Goal: Use online tool/utility: Utilize a website feature to perform a specific function

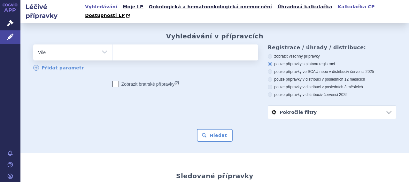
click at [336, 8] on link "Kalkulačka CP" at bounding box center [356, 7] width 41 height 9
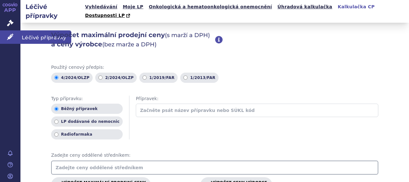
click at [37, 36] on span "Léčivé přípravky" at bounding box center [45, 36] width 51 height 13
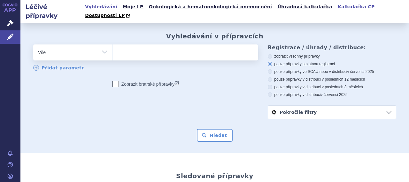
click at [336, 7] on link "Kalkulačka CP" at bounding box center [356, 7] width 41 height 9
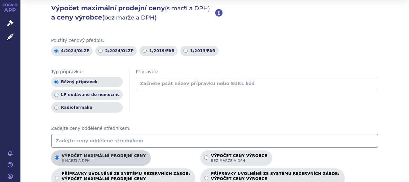
scroll to position [64, 0]
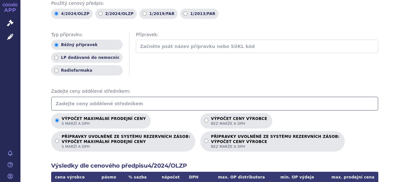
click at [125, 96] on input "text" at bounding box center [214, 103] width 327 height 14
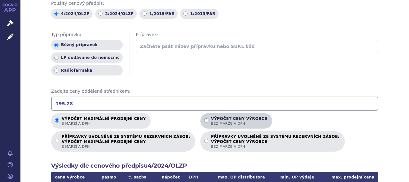
type input "195.28"
click at [220, 116] on p "Výpočet ceny výrobce bez marže a DPH" at bounding box center [239, 121] width 56 height 10
click at [208, 118] on input "Výpočet ceny výrobce bez marže a DPH" at bounding box center [206, 120] width 4 height 4
radio input "true"
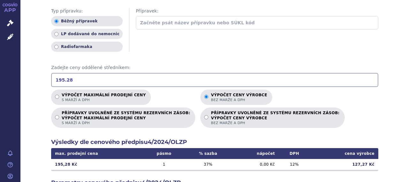
scroll to position [128, 0]
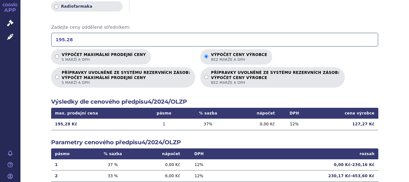
drag, startPoint x: 51, startPoint y: 28, endPoint x: 43, endPoint y: 28, distance: 7.7
click at [44, 28] on div "Výpočet maximální prodejní ceny (s marží a DPH) a ceny výrobce (bez marže a DPH…" at bounding box center [214, 81] width 388 height 373
drag, startPoint x: 67, startPoint y: 29, endPoint x: 37, endPoint y: 29, distance: 30.3
click at [37, 29] on div "Výpočet maximální prodejní ceny (s marží a DPH) a ceny výrobce (bez marže a DPH…" at bounding box center [214, 81] width 388 height 373
drag, startPoint x: 69, startPoint y: 32, endPoint x: 46, endPoint y: 28, distance: 23.2
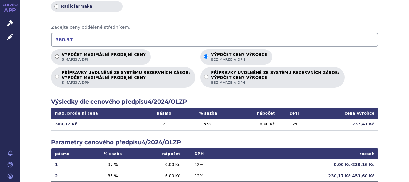
click at [46, 28] on div "Výpočet maximální prodejní ceny (s marží a DPH) a ceny výrobce (bez marže a DPH…" at bounding box center [214, 81] width 388 height 373
drag, startPoint x: 86, startPoint y: 28, endPoint x: 50, endPoint y: 27, distance: 35.1
click at [51, 33] on input "337.93" at bounding box center [214, 40] width 327 height 14
drag, startPoint x: 71, startPoint y: 32, endPoint x: 45, endPoint y: 30, distance: 25.6
click at [45, 30] on div "Výpočet maximální prodejní ceny (s marží a DPH) a ceny výrobce (bez marže a DPH…" at bounding box center [214, 81] width 388 height 373
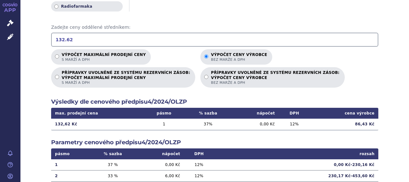
drag, startPoint x: 69, startPoint y: 28, endPoint x: 44, endPoint y: 28, distance: 25.2
click at [44, 28] on div "Výpočet maximální prodejní ceny (s marží a DPH) a ceny výrobce (bez marže a DPH…" at bounding box center [214, 81] width 388 height 373
drag, startPoint x: 84, startPoint y: 33, endPoint x: 43, endPoint y: 31, distance: 40.3
click at [43, 31] on div "Výpočet maximální prodejní ceny (s marží a DPH) a ceny výrobce (bez marže a DPH…" at bounding box center [214, 81] width 388 height 373
drag, startPoint x: 77, startPoint y: 31, endPoint x: 39, endPoint y: 30, distance: 38.3
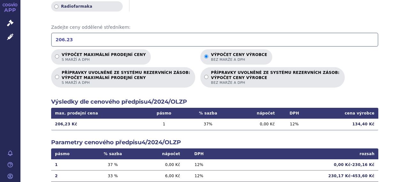
click at [39, 30] on div "Výpočet maximální prodejní ceny (s marží a DPH) a ceny výrobce (bez marže a DPH…" at bounding box center [214, 81] width 388 height 373
type input "504.17"
